Goal: Information Seeking & Learning: Check status

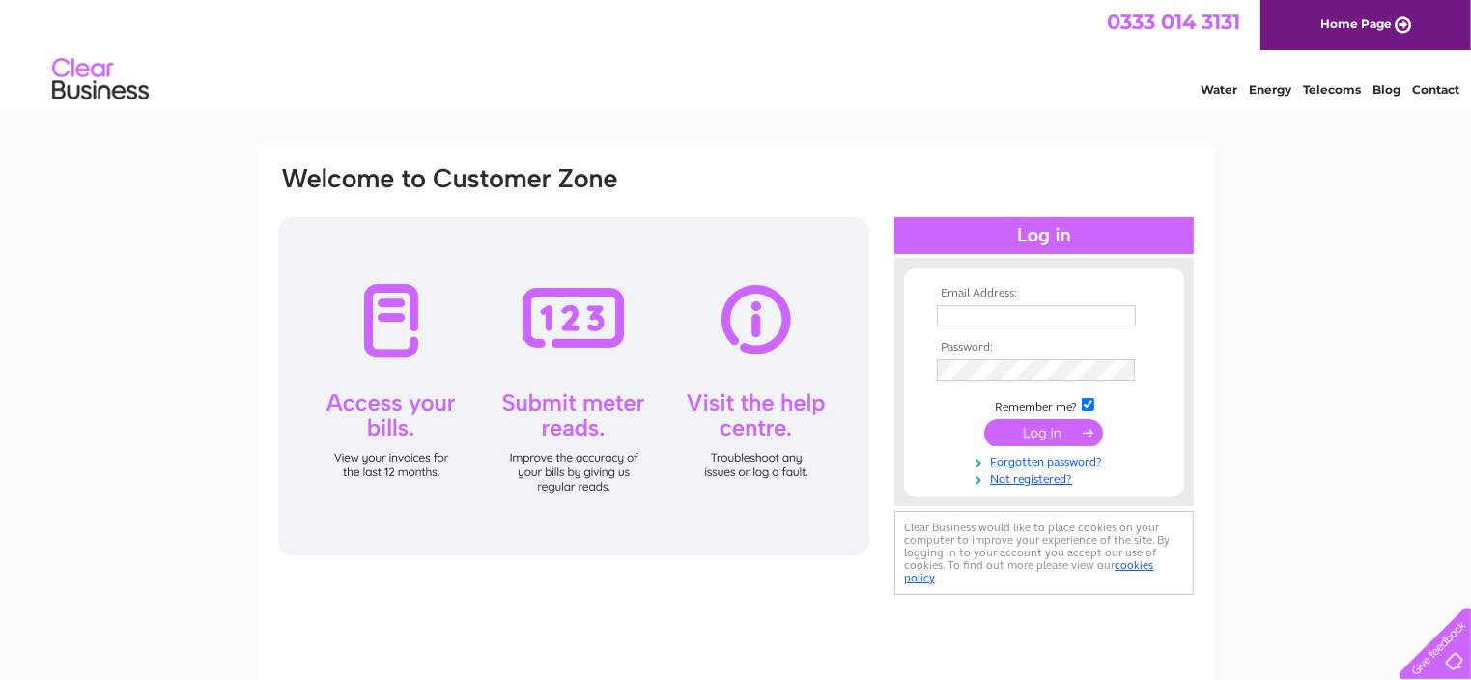
type input "armshaw@sky.com"
click at [1017, 428] on input "submit" at bounding box center [1043, 432] width 119 height 27
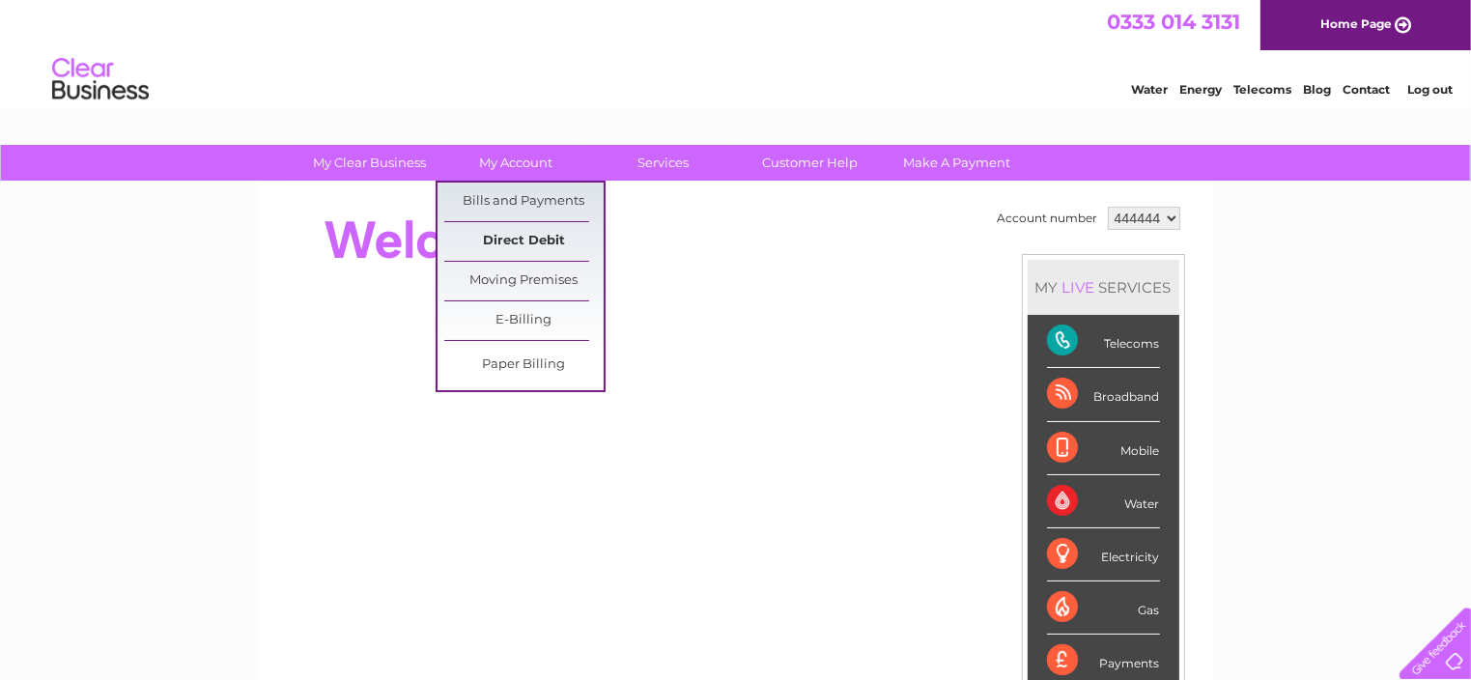
click at [522, 231] on link "Direct Debit" at bounding box center [523, 241] width 159 height 39
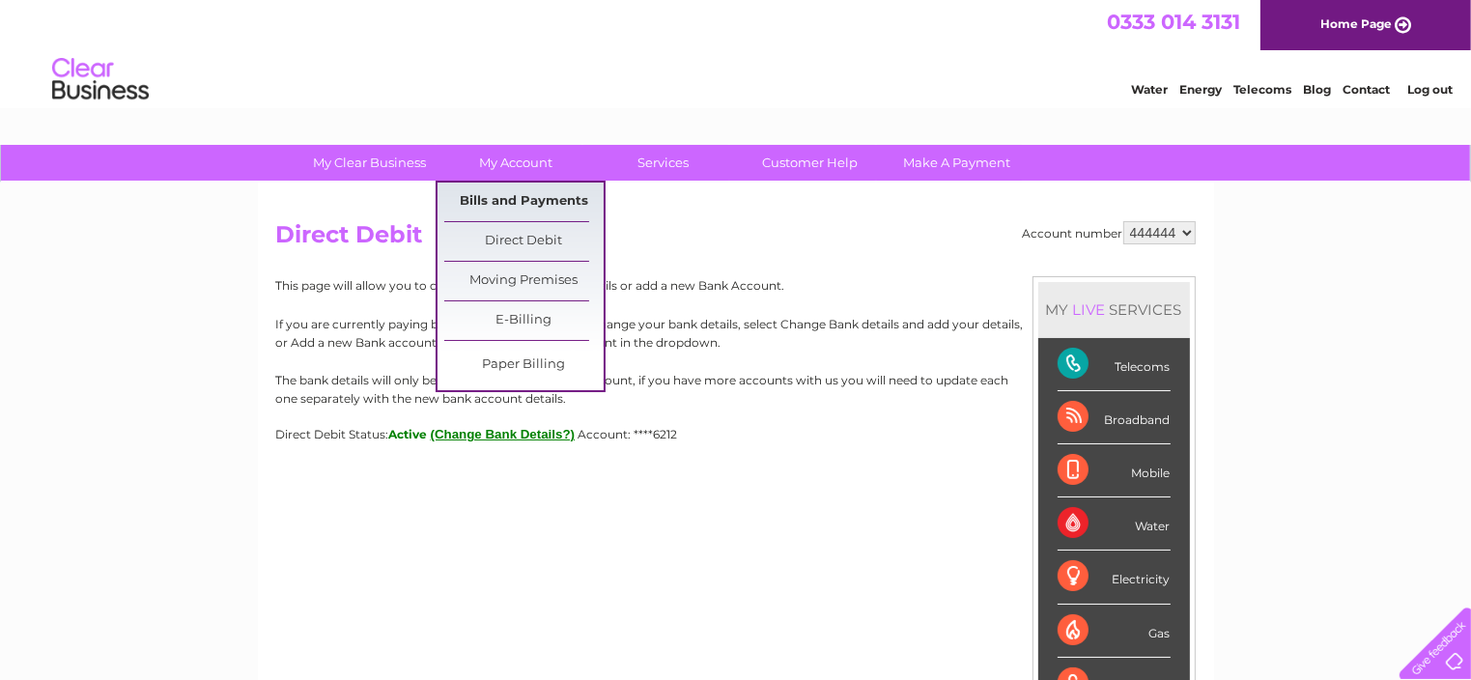
click at [516, 202] on link "Bills and Payments" at bounding box center [523, 202] width 159 height 39
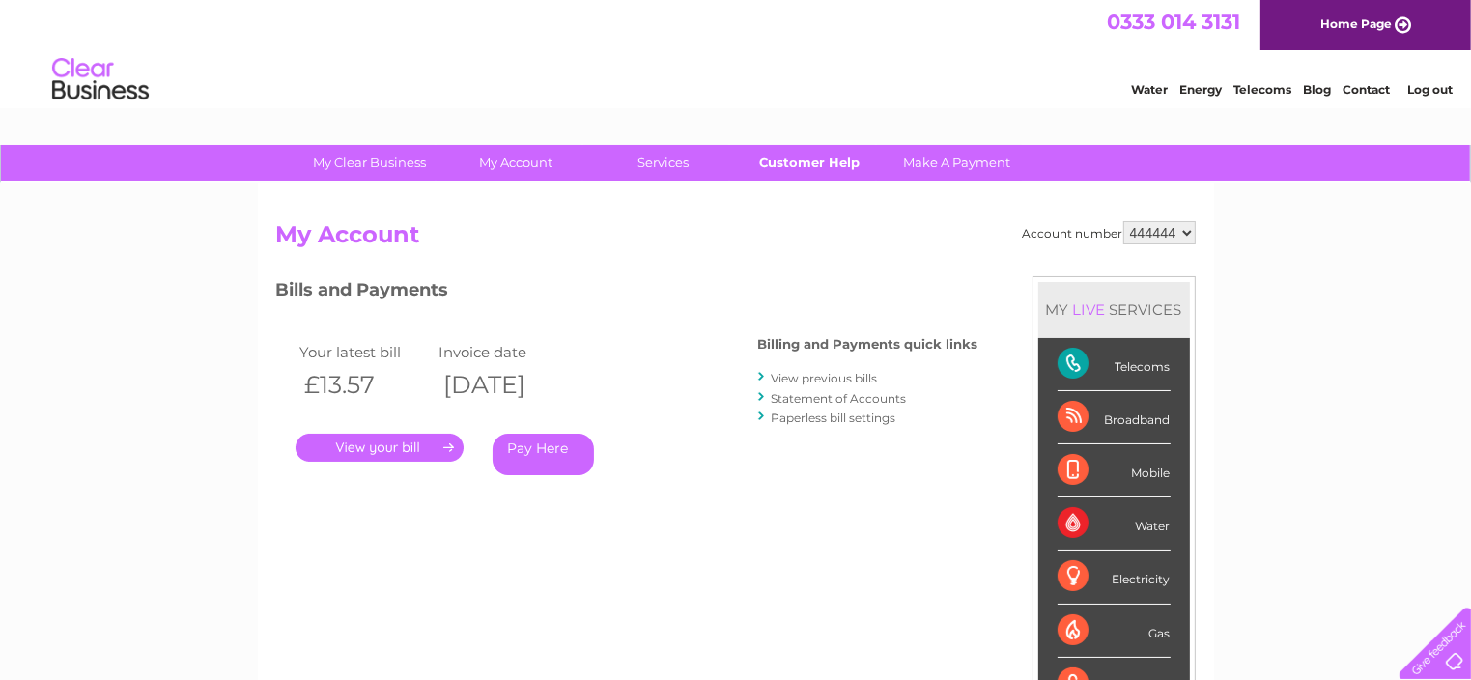
click at [800, 157] on link "Customer Help" at bounding box center [809, 163] width 159 height 36
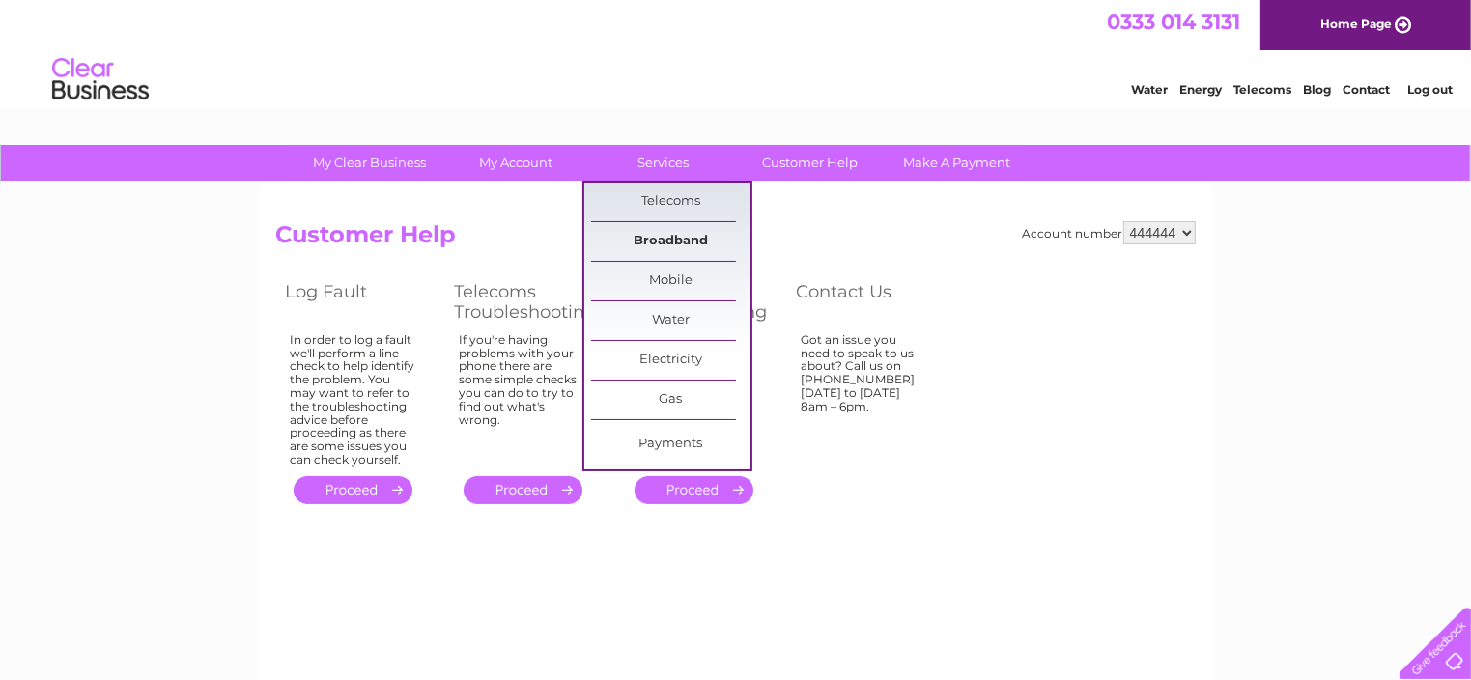
click at [671, 231] on link "Broadband" at bounding box center [670, 241] width 159 height 39
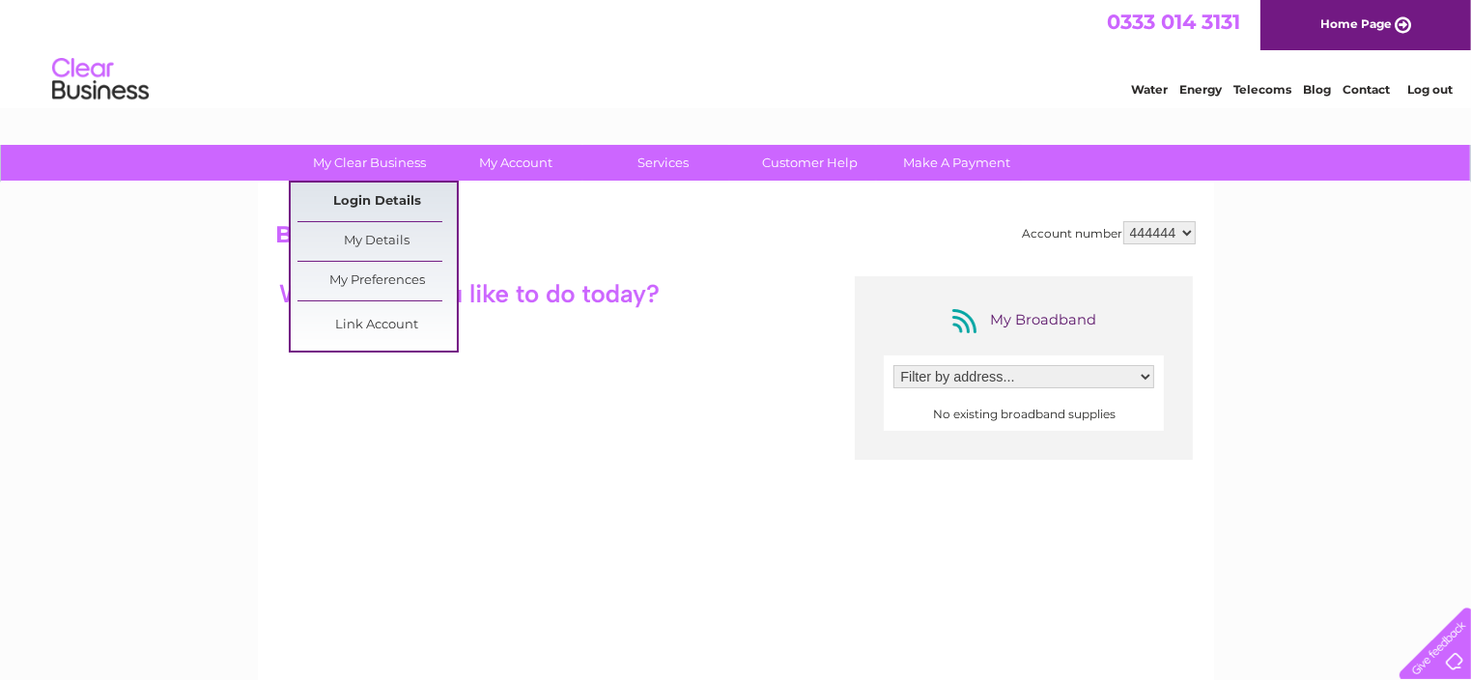
click at [386, 195] on link "Login Details" at bounding box center [376, 202] width 159 height 39
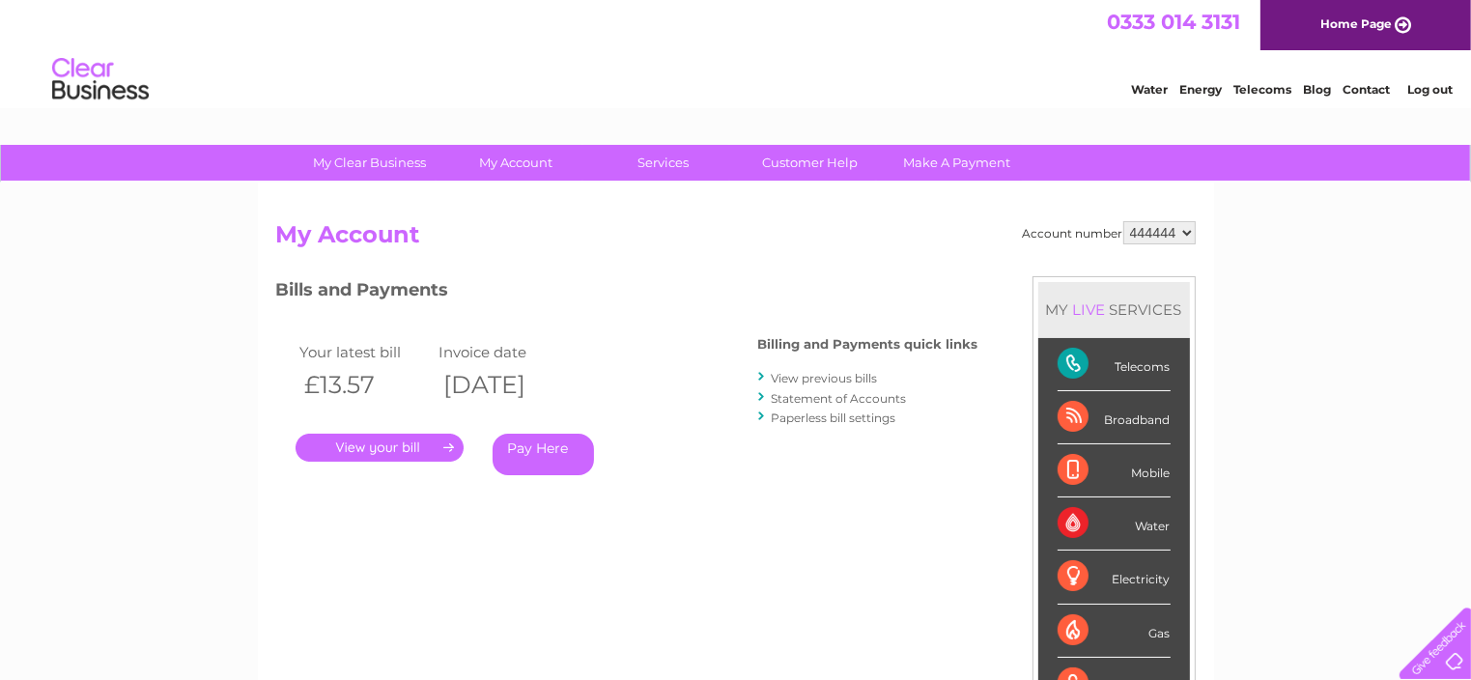
click at [385, 447] on link "." at bounding box center [380, 448] width 168 height 28
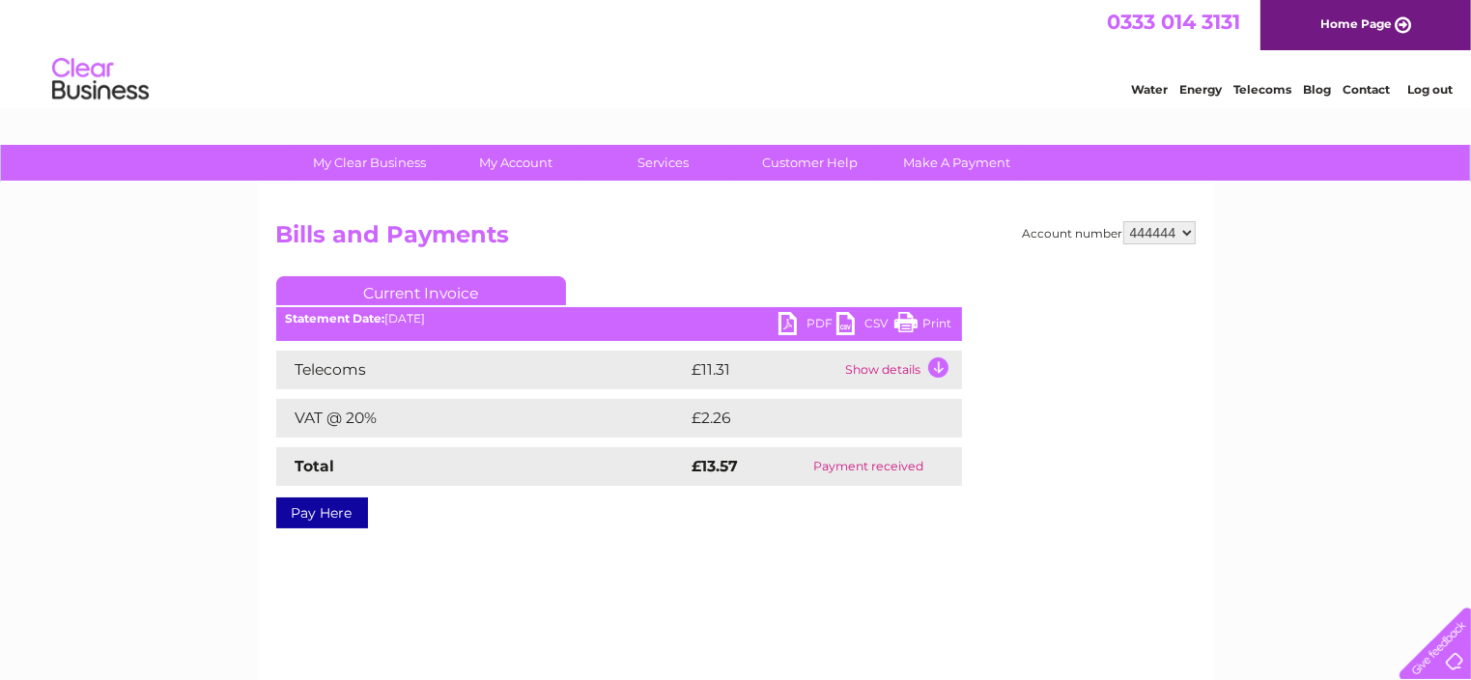
click at [935, 366] on td "Show details" at bounding box center [901, 370] width 121 height 39
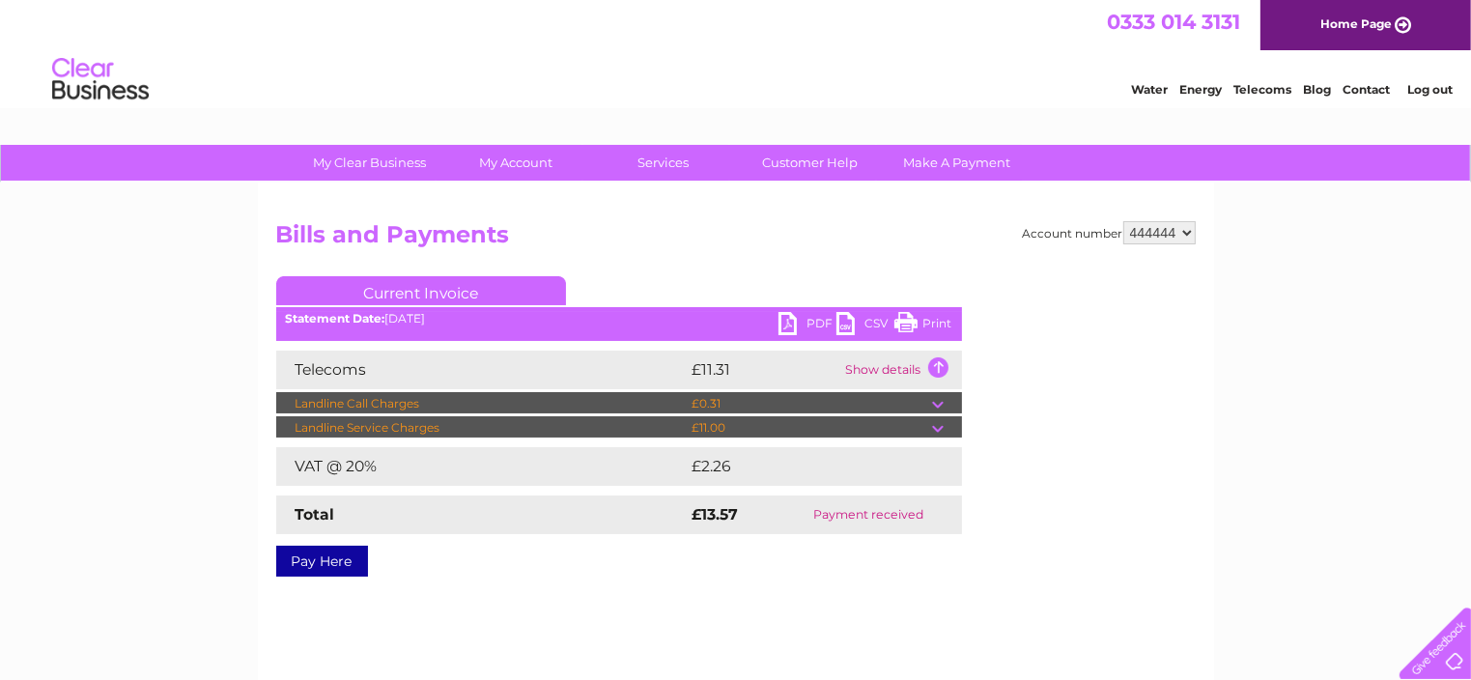
click at [933, 363] on td "Show details" at bounding box center [901, 370] width 121 height 39
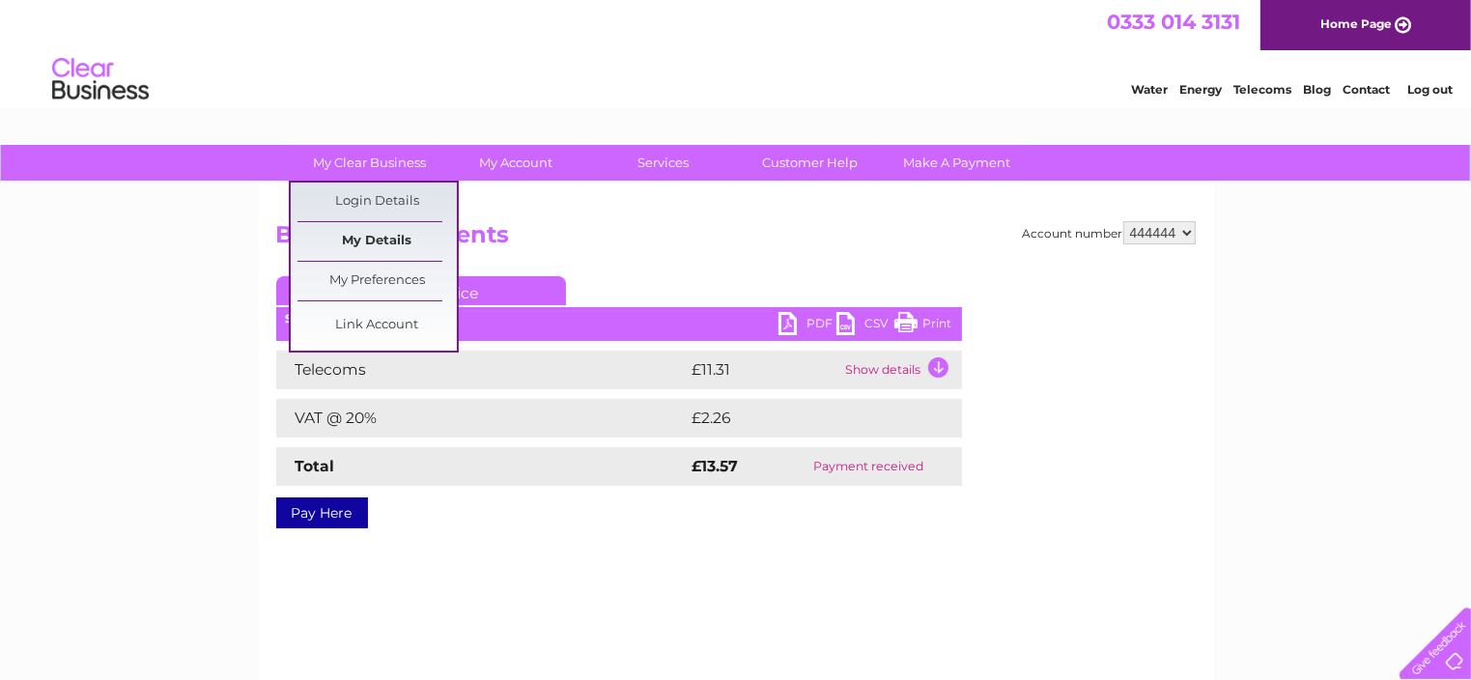
click at [394, 235] on link "My Details" at bounding box center [376, 241] width 159 height 39
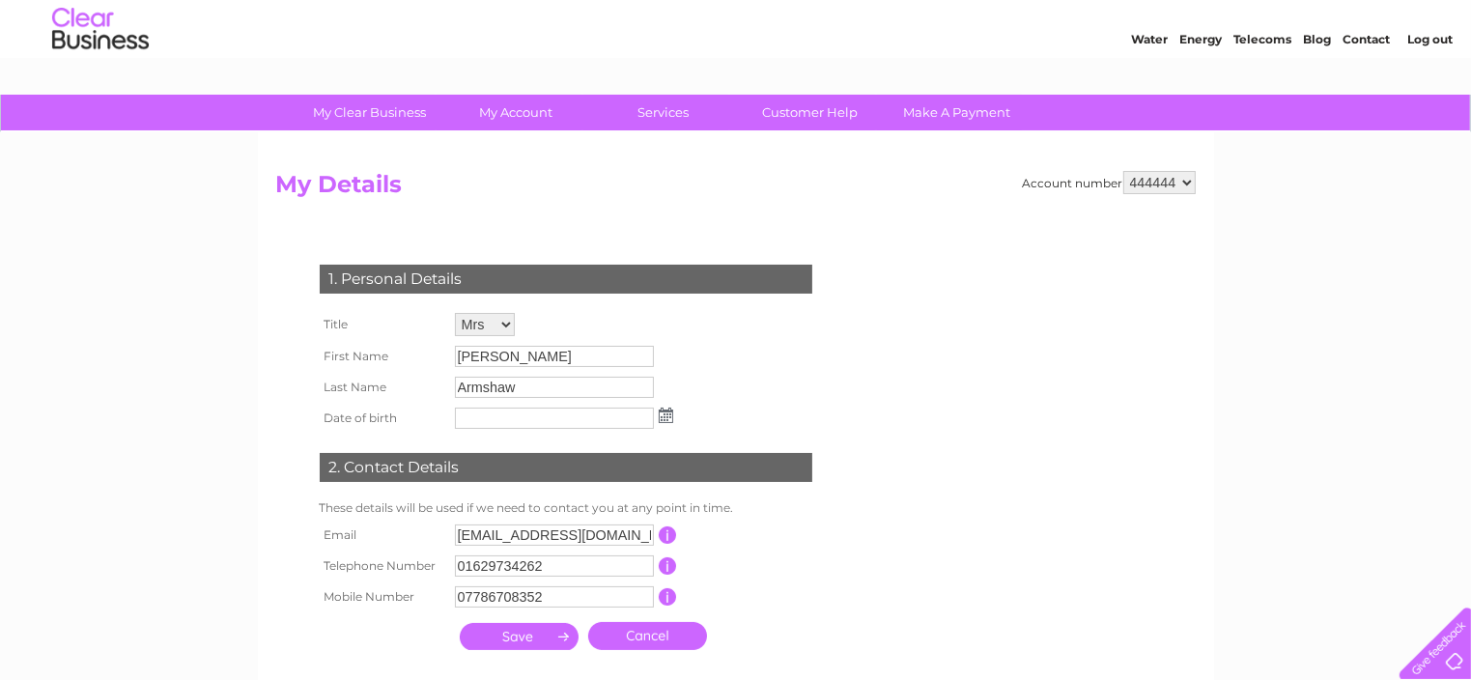
scroll to position [47, 0]
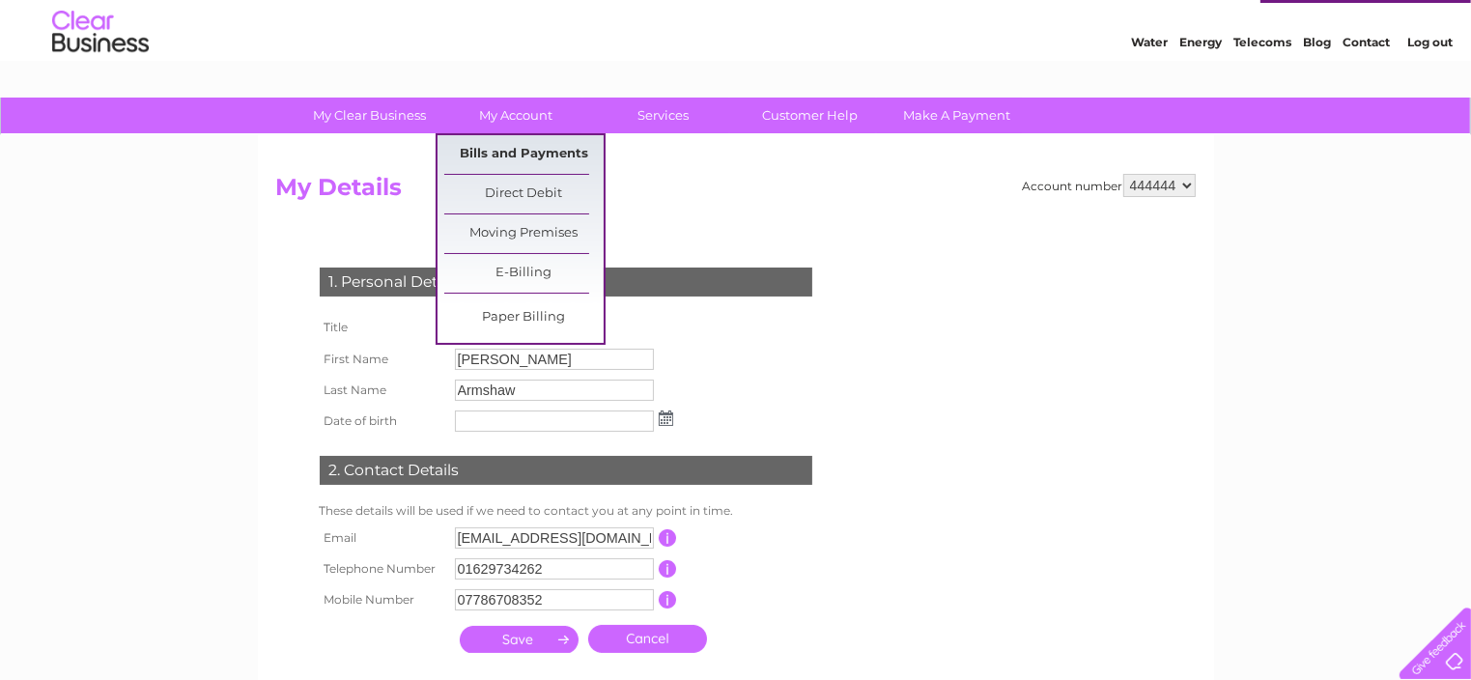
click at [525, 148] on link "Bills and Payments" at bounding box center [523, 154] width 159 height 39
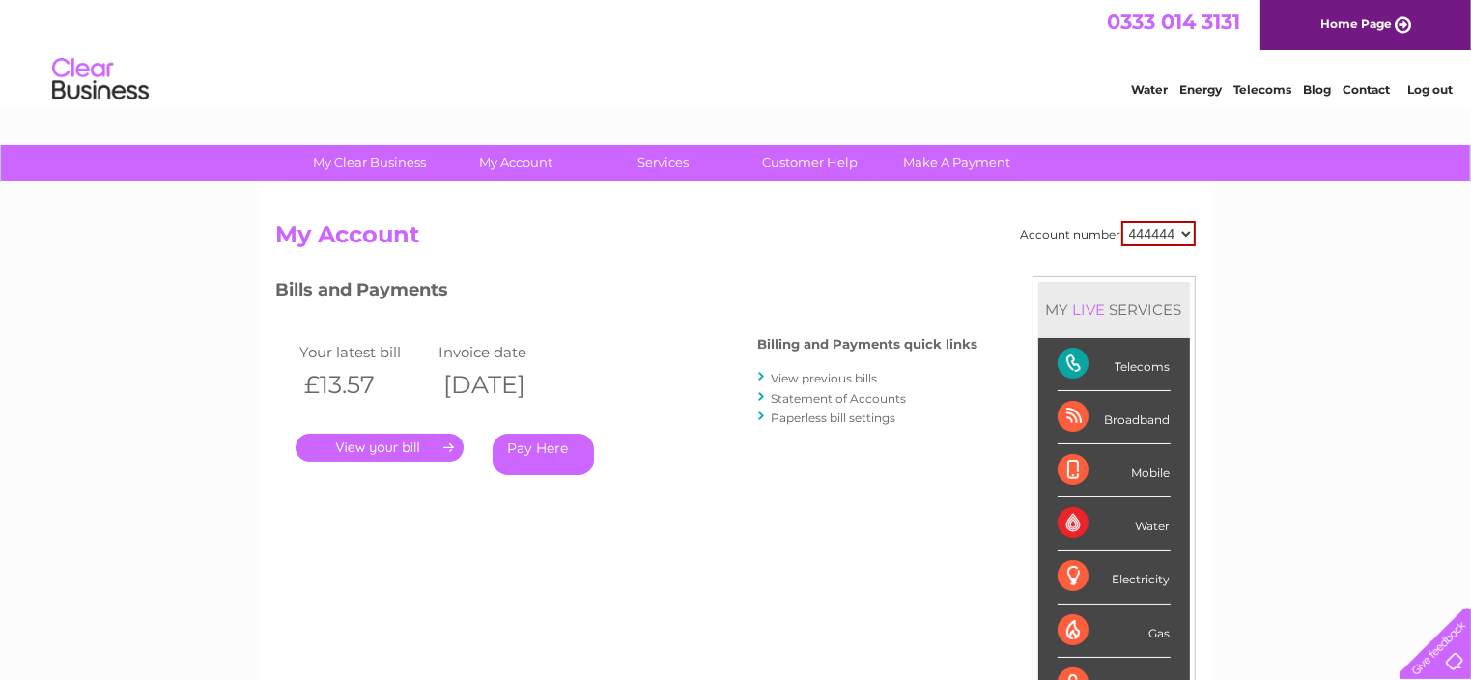
click at [835, 374] on link "View previous bills" at bounding box center [825, 378] width 106 height 14
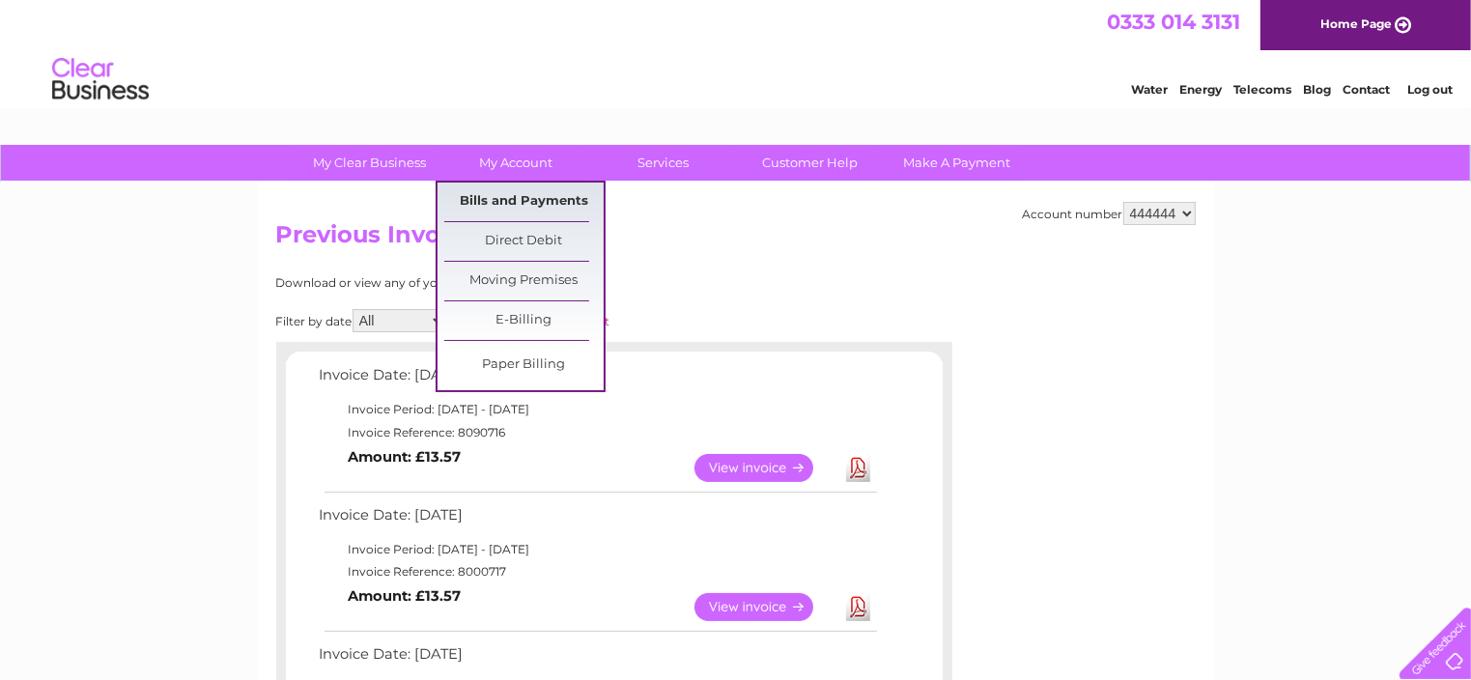
click at [539, 188] on link "Bills and Payments" at bounding box center [523, 202] width 159 height 39
